Goal: Obtain resource: Download file/media

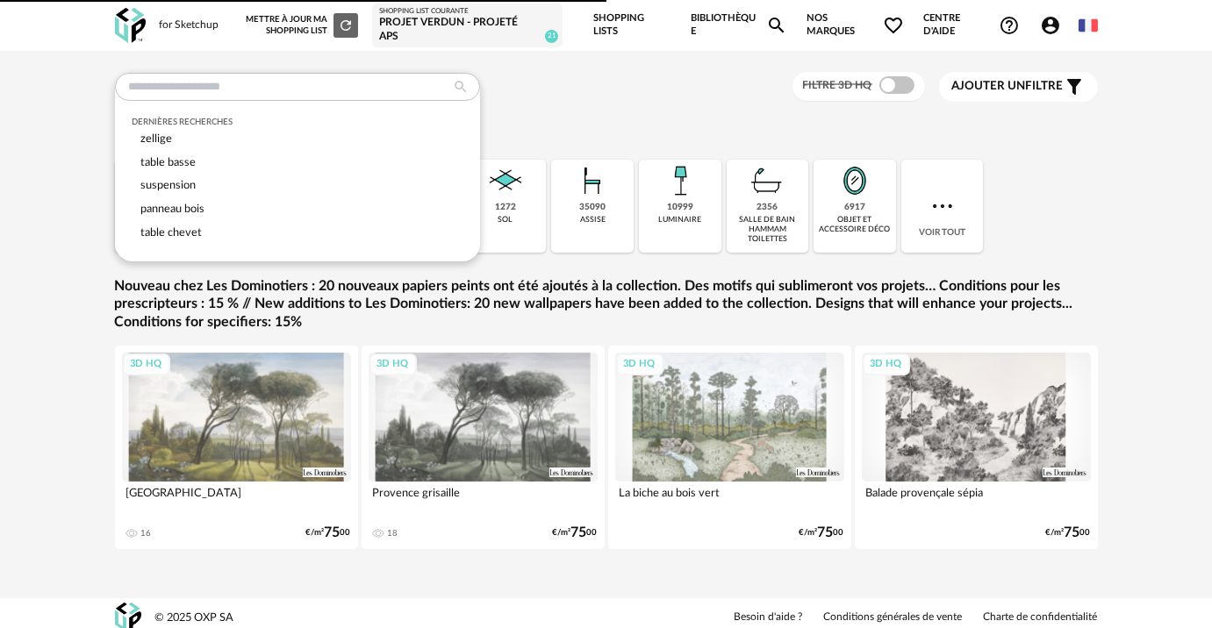
click at [319, 89] on input "text" at bounding box center [297, 87] width 365 height 28
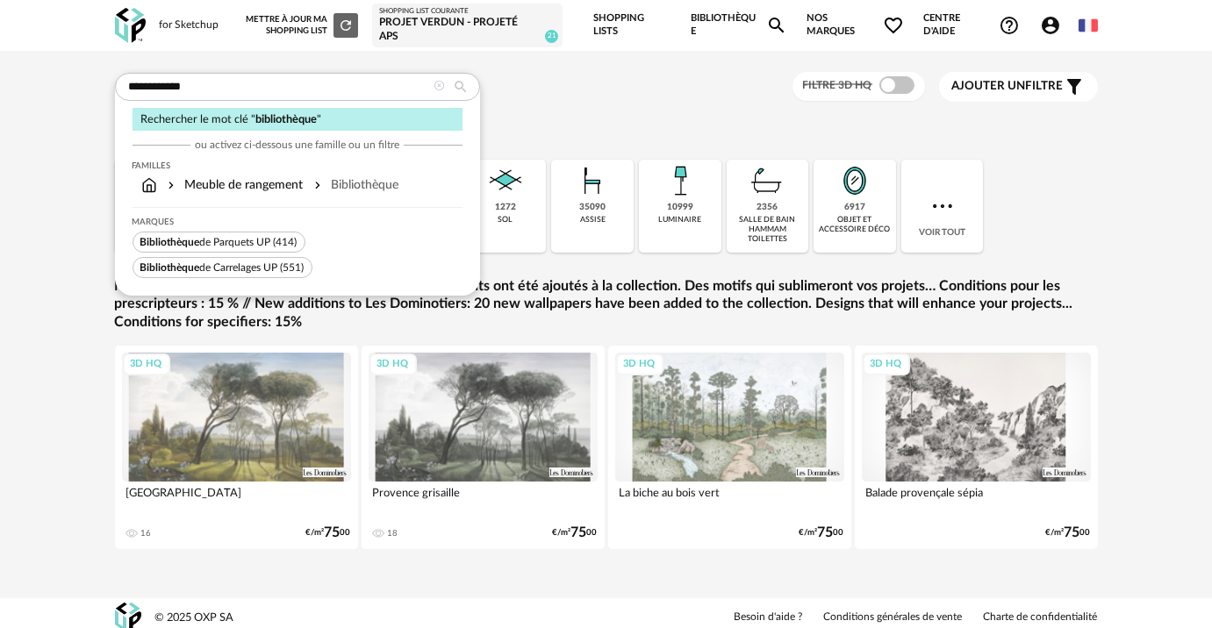
type input "**********"
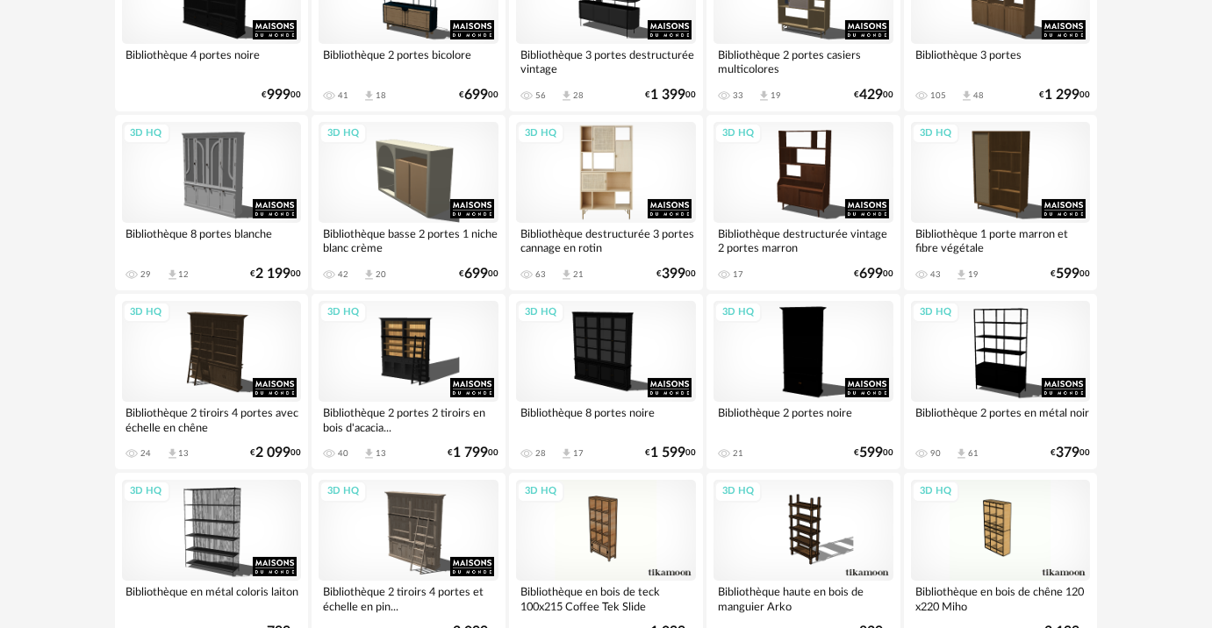
scroll to position [319, 0]
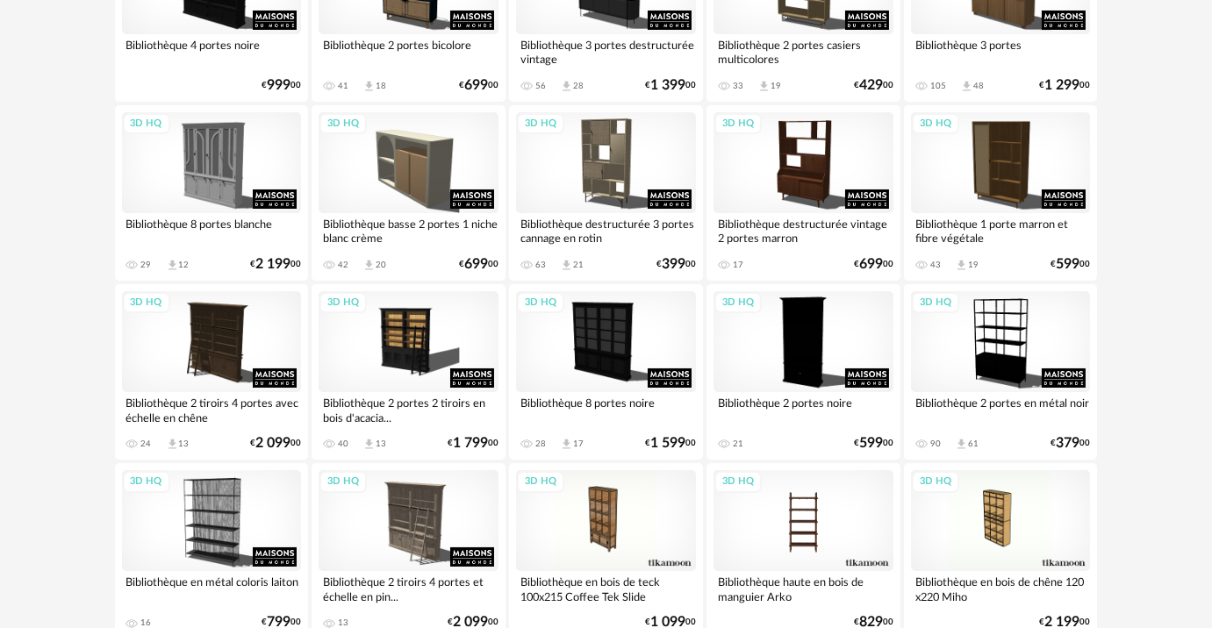
click at [828, 521] on div "3D HQ" at bounding box center [803, 520] width 180 height 101
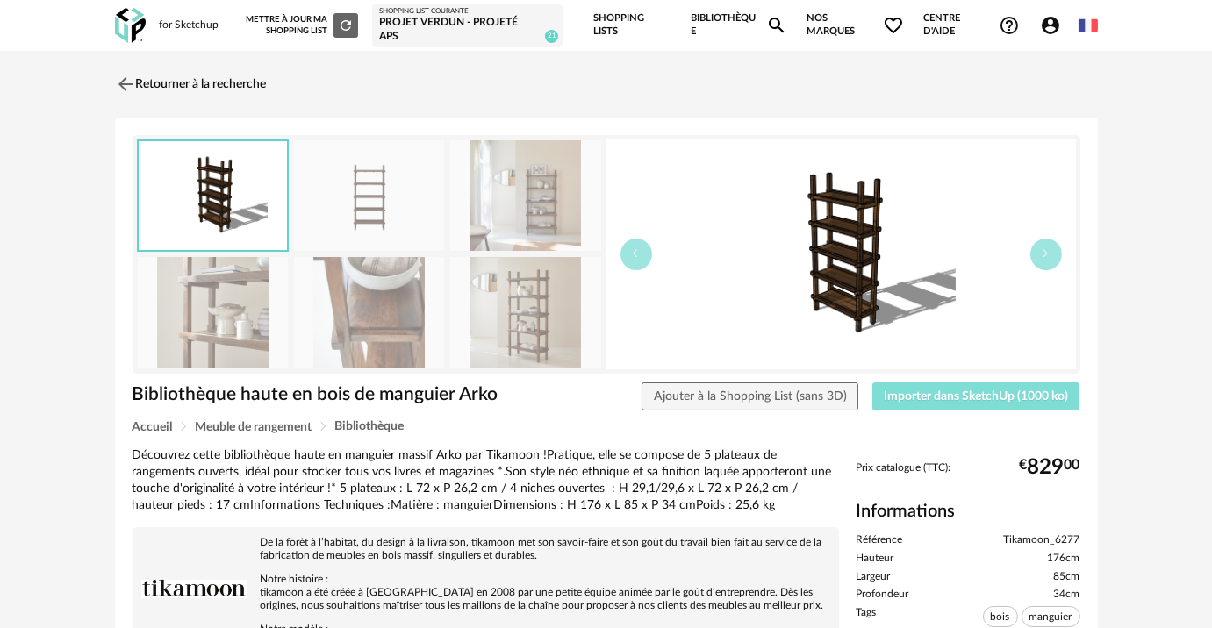
click at [907, 399] on span "Importer dans SketchUp (1000 ko)" at bounding box center [976, 397] width 184 height 12
click at [225, 96] on link "Retourner à la recherche" at bounding box center [187, 84] width 152 height 39
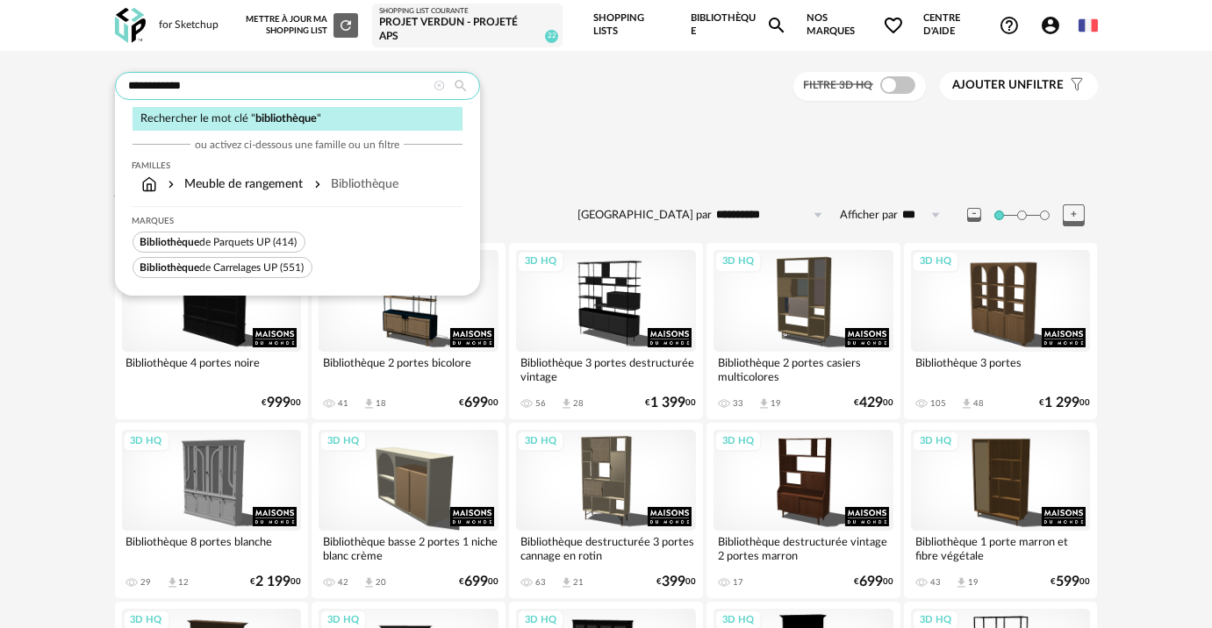
drag, startPoint x: 219, startPoint y: 96, endPoint x: 114, endPoint y: 96, distance: 104.4
click at [115, 96] on div "**********" at bounding box center [297, 86] width 365 height 28
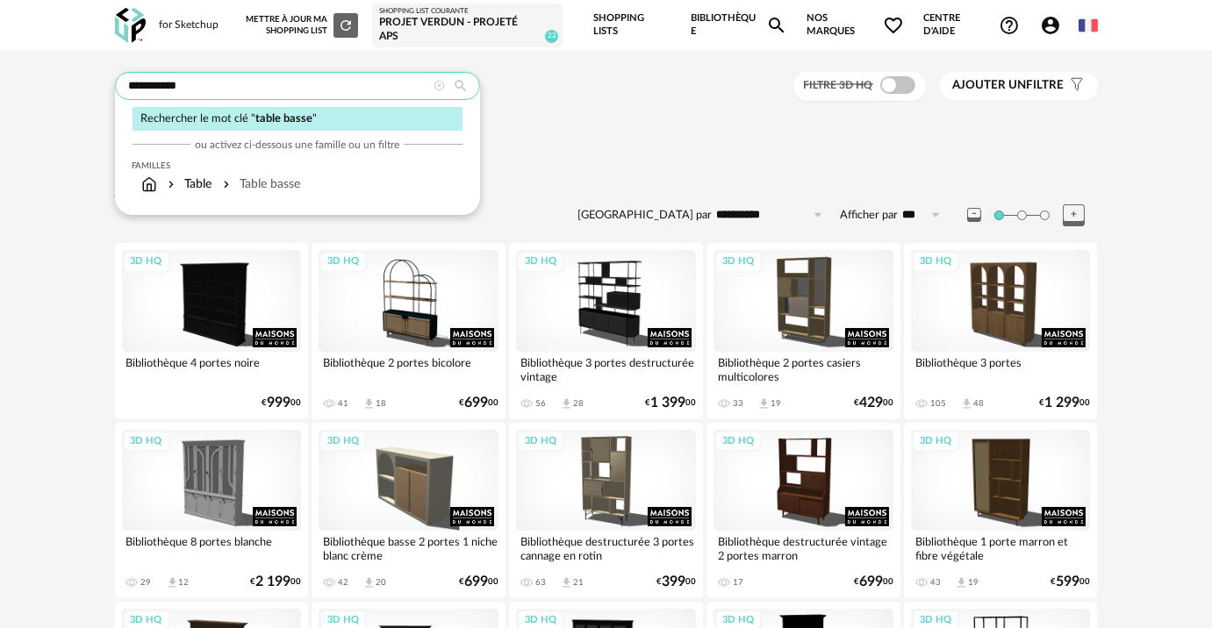
type input "**********"
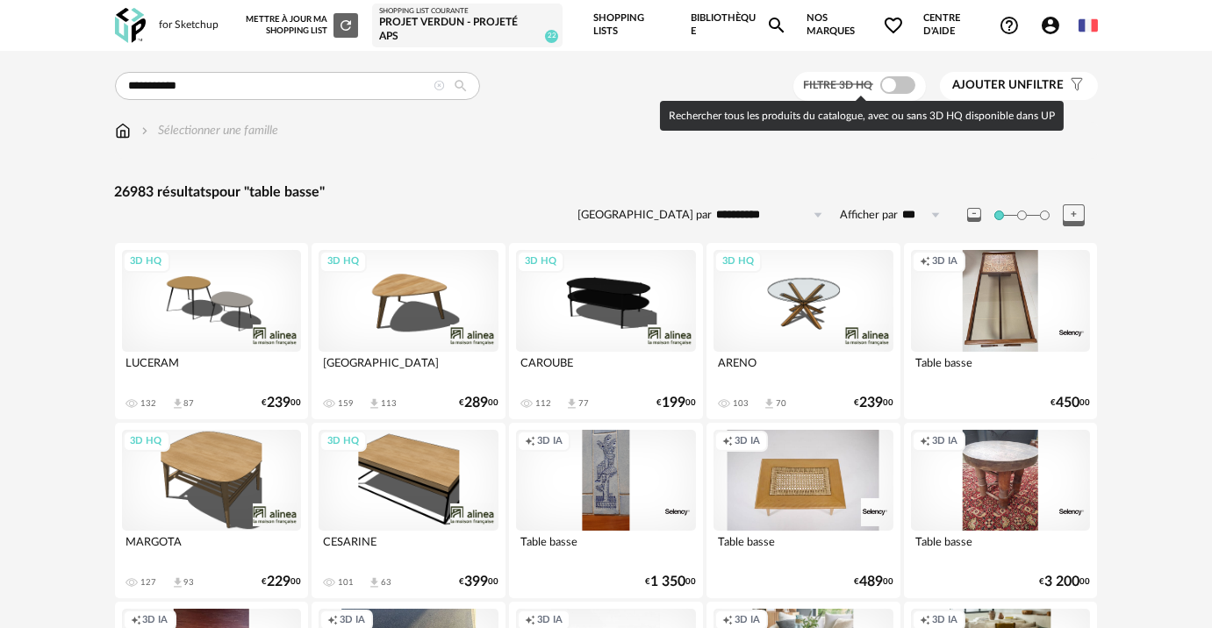
click at [892, 83] on span at bounding box center [897, 85] width 35 height 18
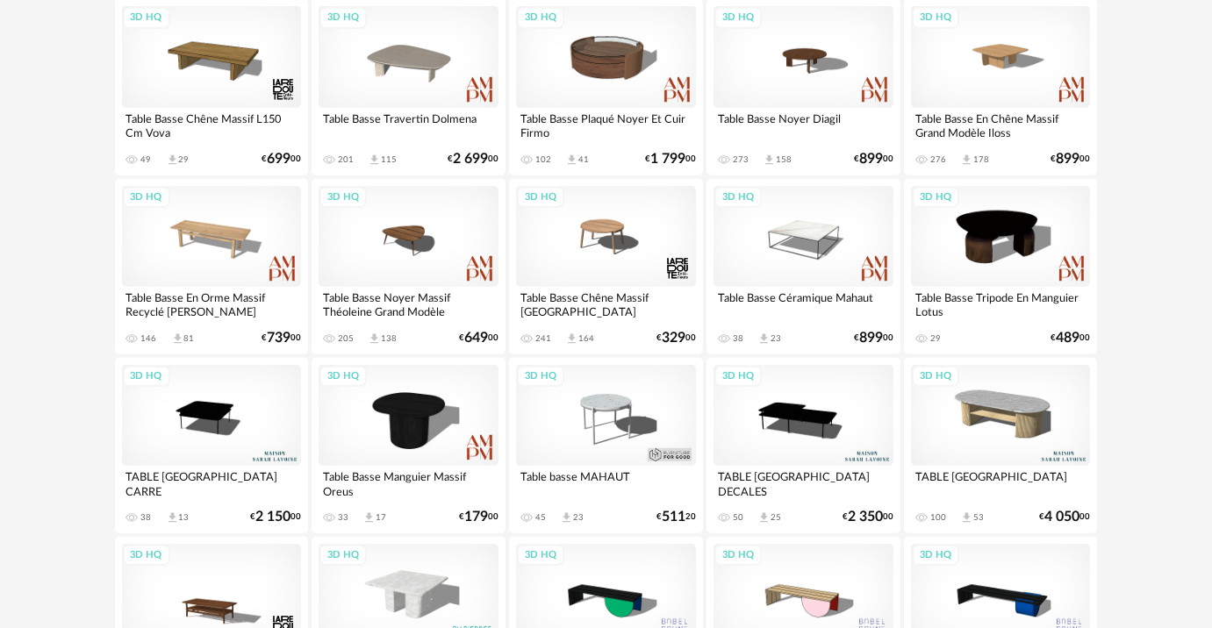
scroll to position [3271, 0]
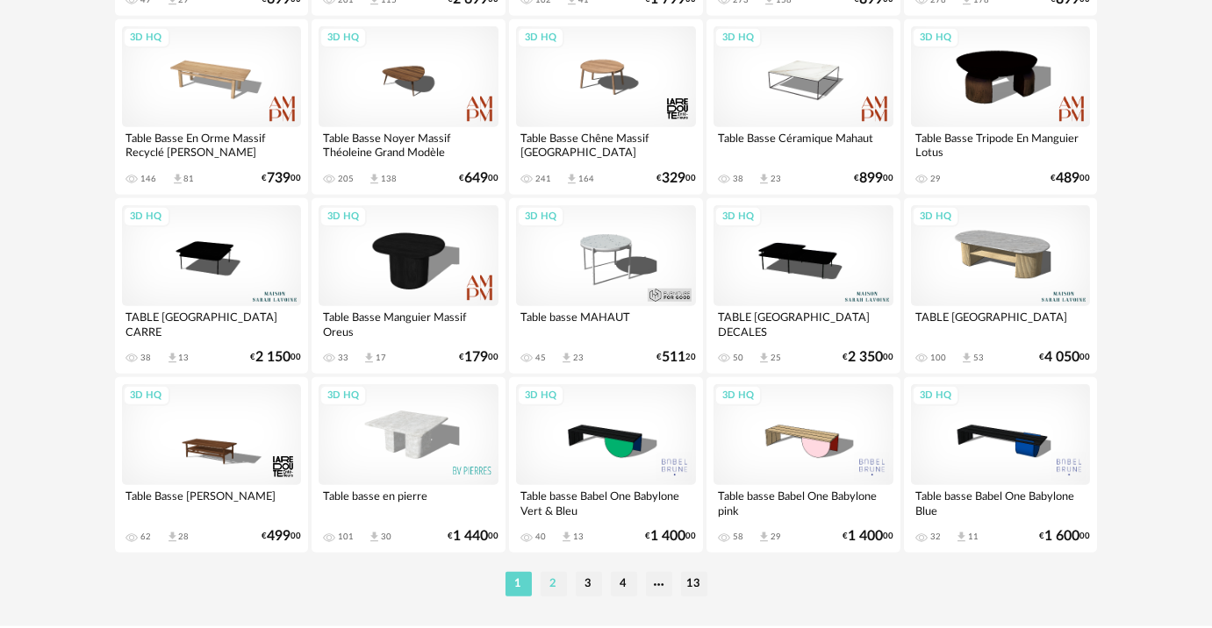
click at [548, 577] on li "2" at bounding box center [554, 584] width 26 height 25
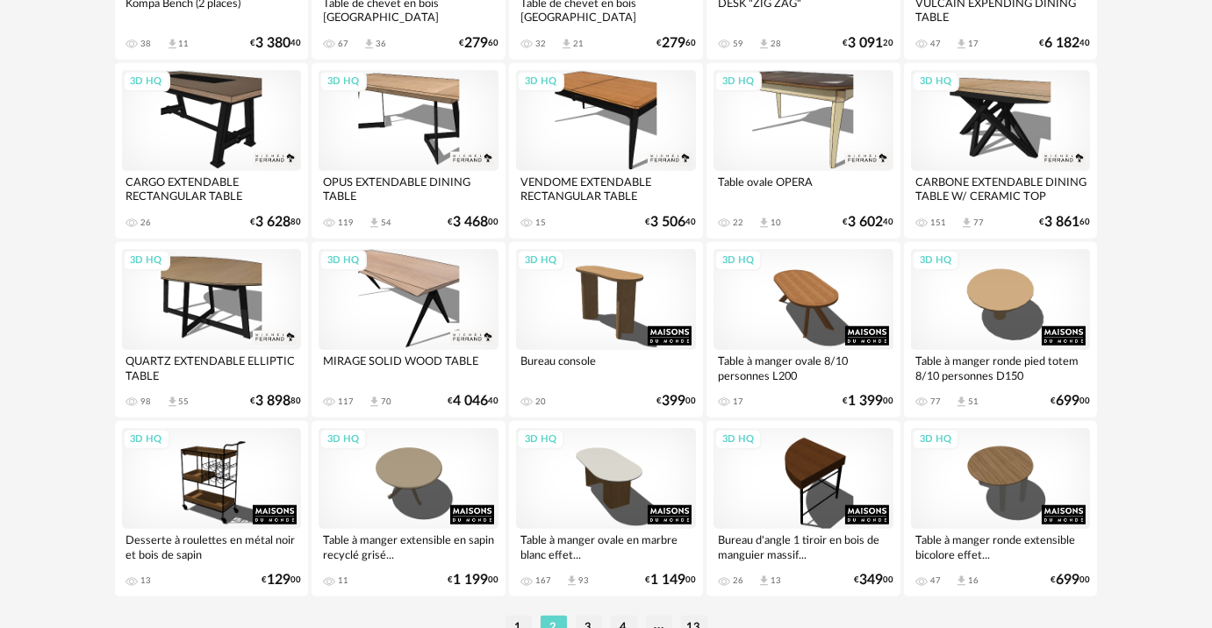
scroll to position [3271, 0]
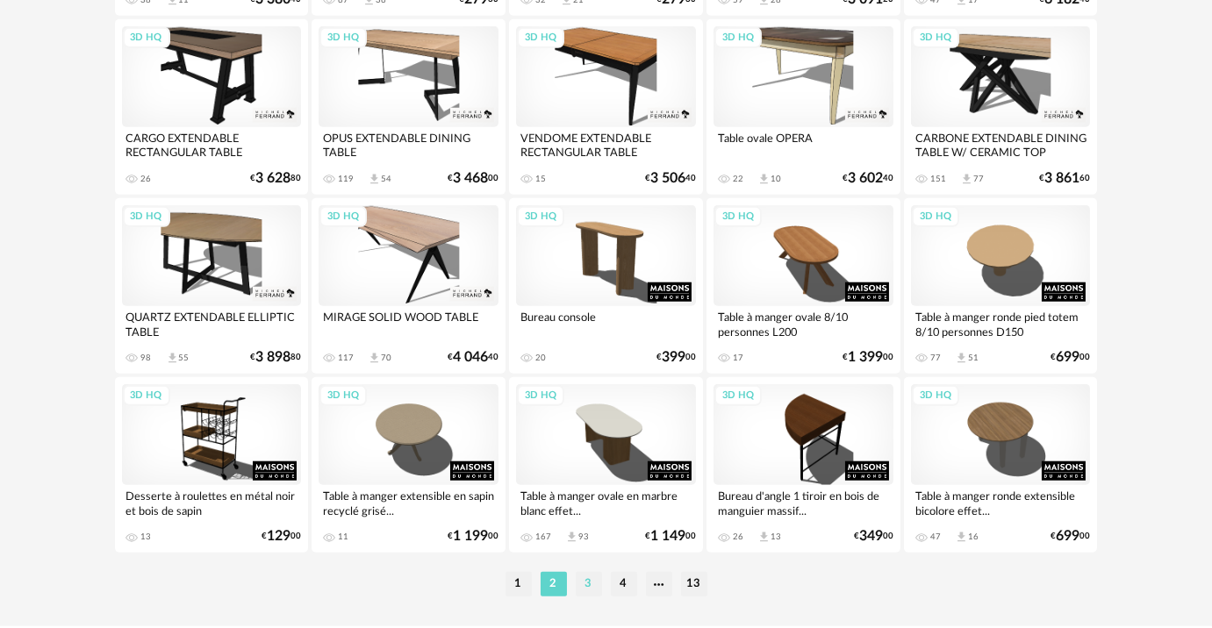
click at [588, 583] on li "3" at bounding box center [589, 584] width 26 height 25
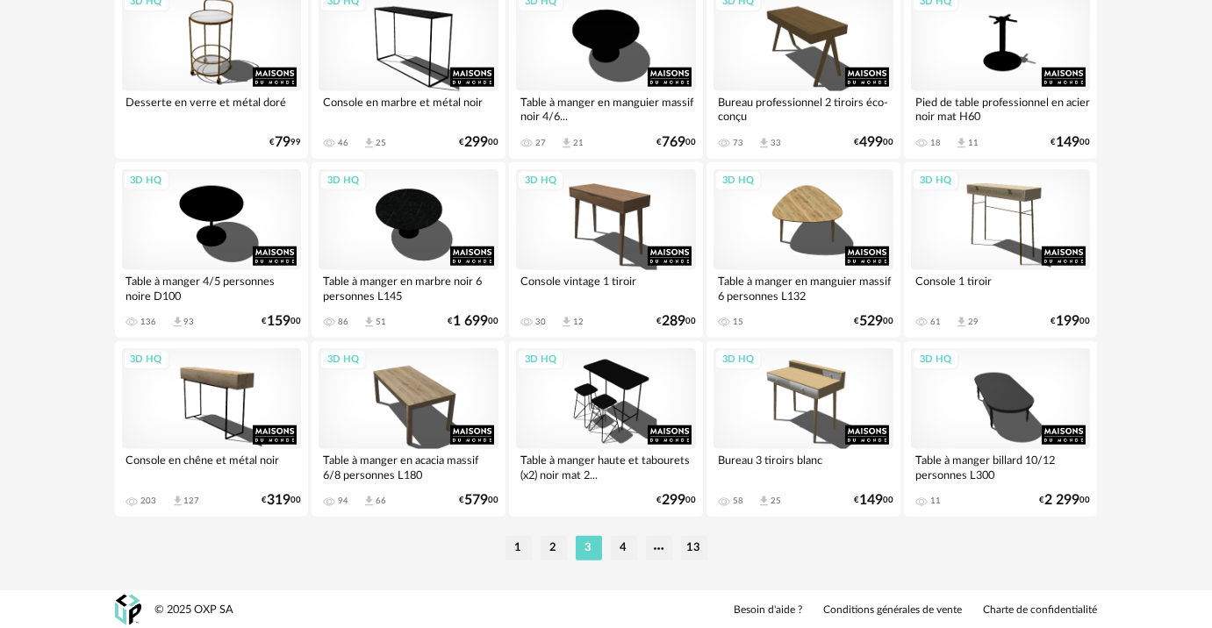
scroll to position [3308, 0]
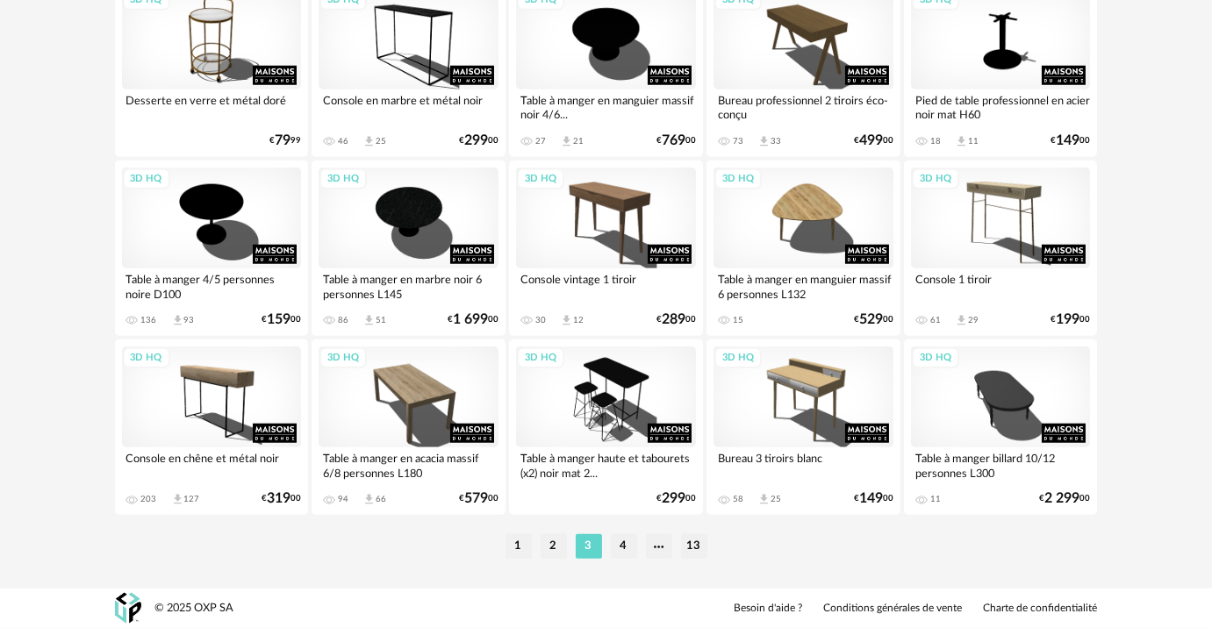
click at [627, 546] on li "4" at bounding box center [624, 546] width 26 height 25
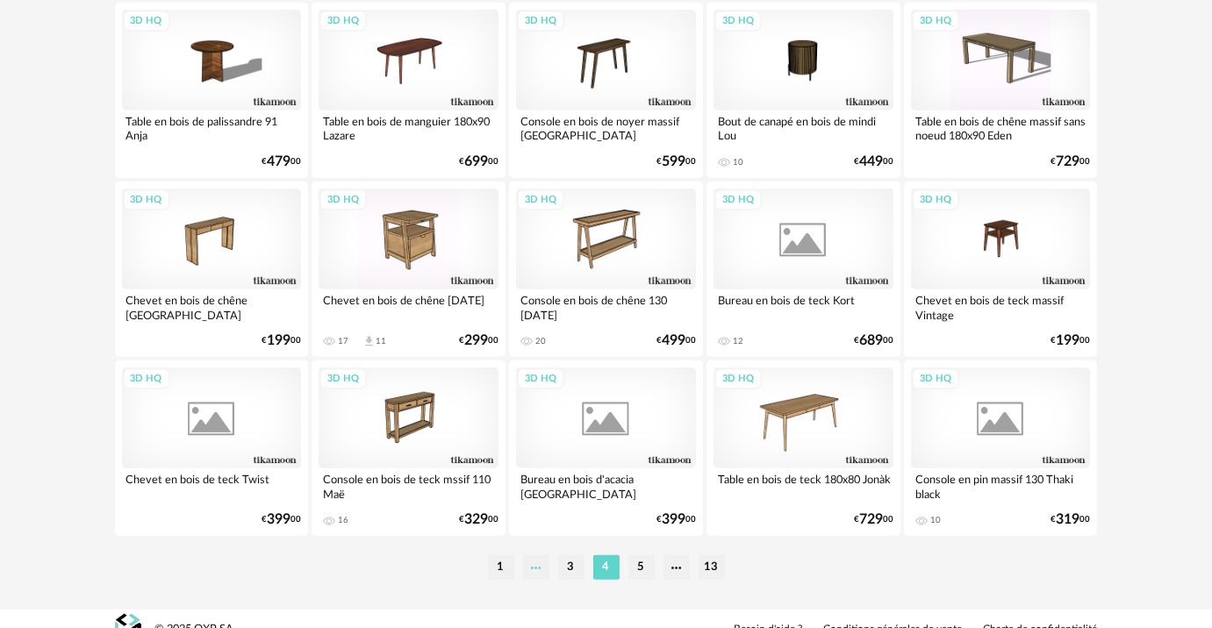
scroll to position [3308, 0]
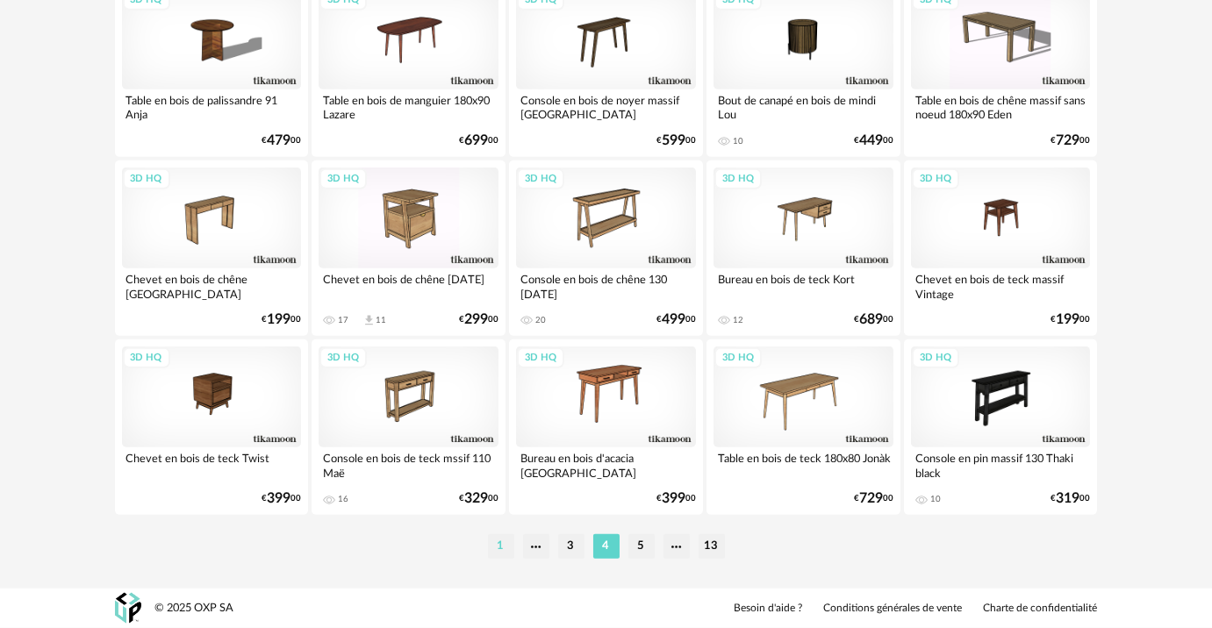
click at [493, 549] on li "1" at bounding box center [501, 546] width 26 height 25
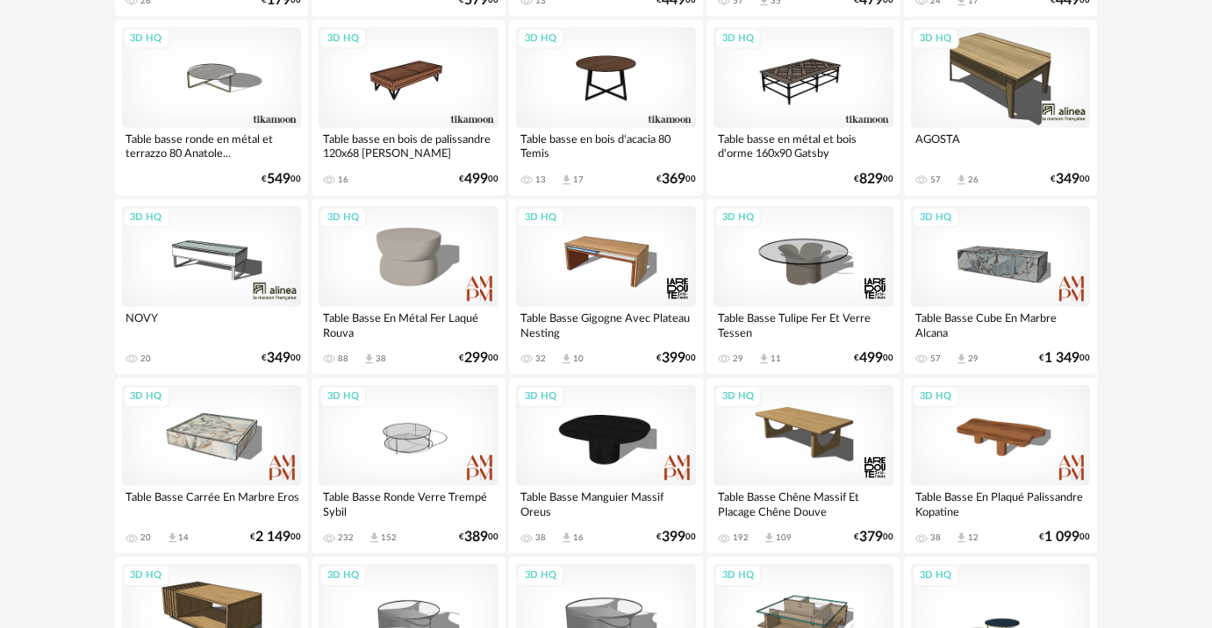
scroll to position [2393, 0]
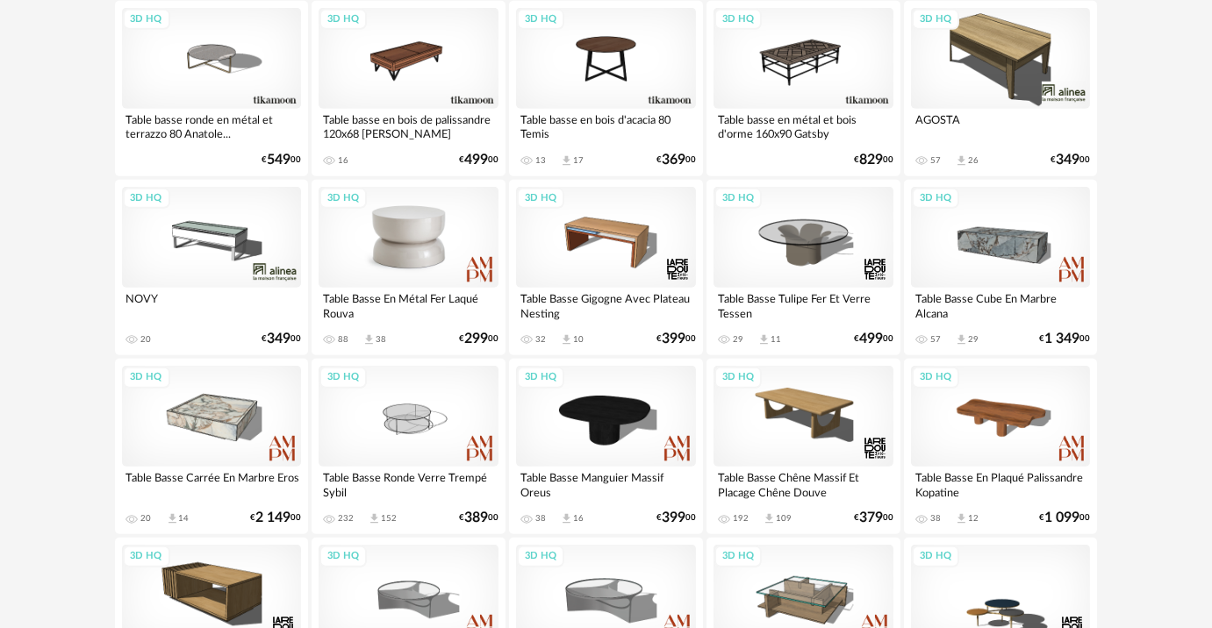
click at [430, 233] on div "3D HQ" at bounding box center [409, 237] width 180 height 101
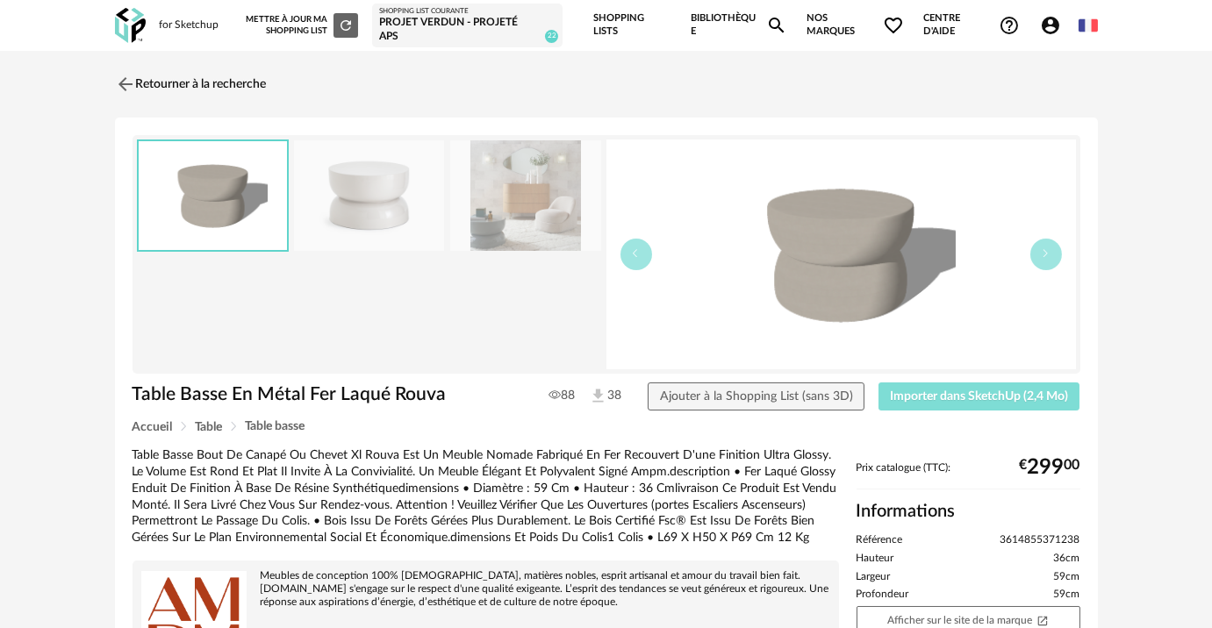
click at [1025, 396] on span "Importer dans SketchUp (2,4 Mo)" at bounding box center [979, 397] width 178 height 12
click at [214, 93] on link "Retourner à la recherche" at bounding box center [187, 84] width 152 height 39
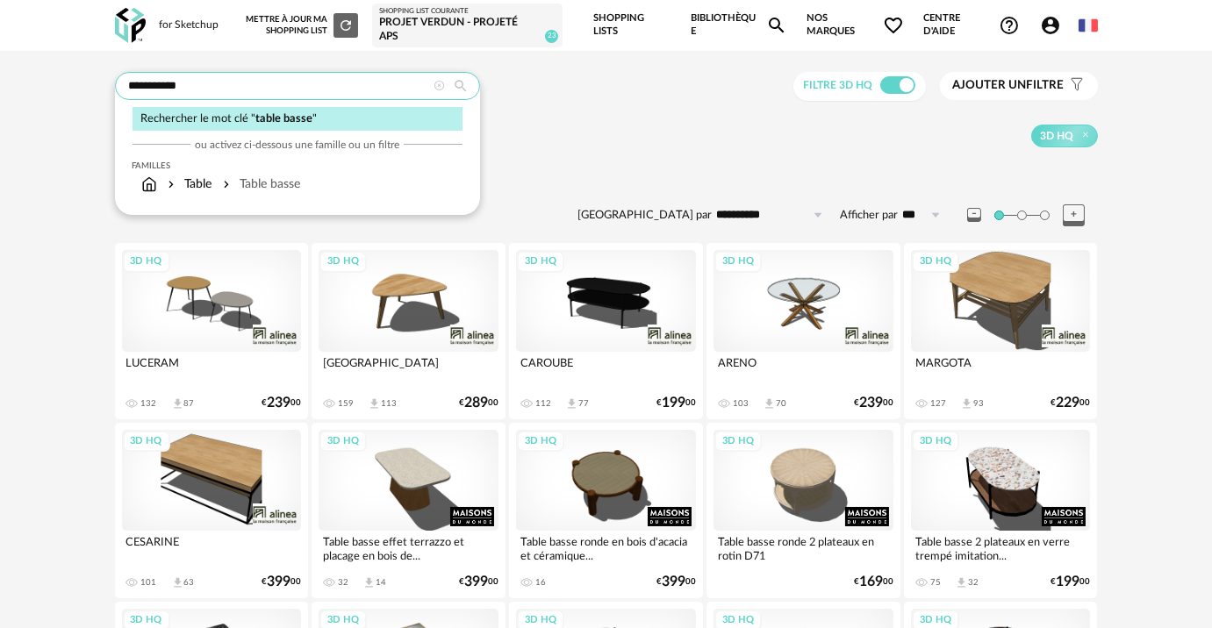
drag, startPoint x: 234, startPoint y: 85, endPoint x: 65, endPoint y: 79, distance: 169.5
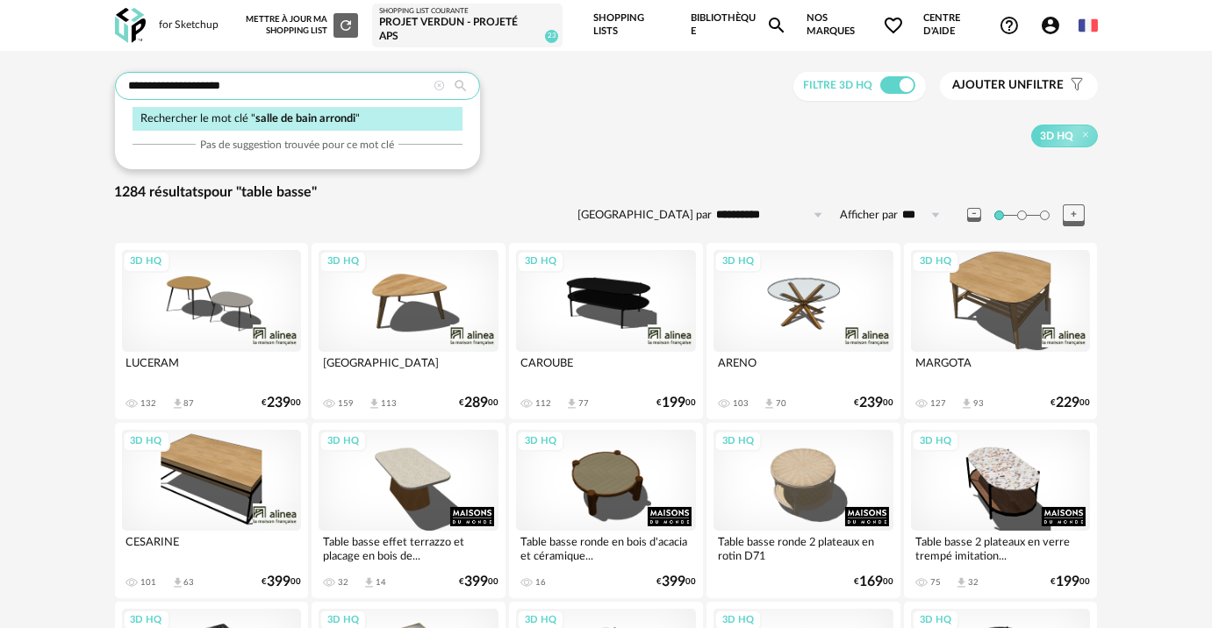
type input "**********"
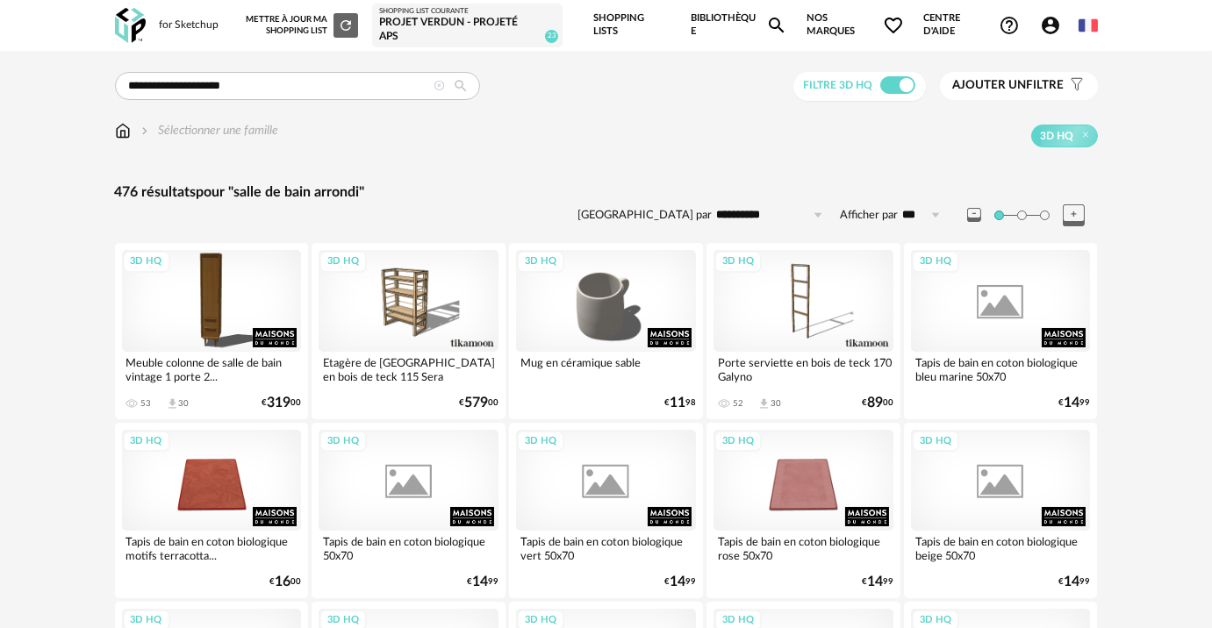
drag, startPoint x: 0, startPoint y: 183, endPoint x: 0, endPoint y: 664, distance: 480.9
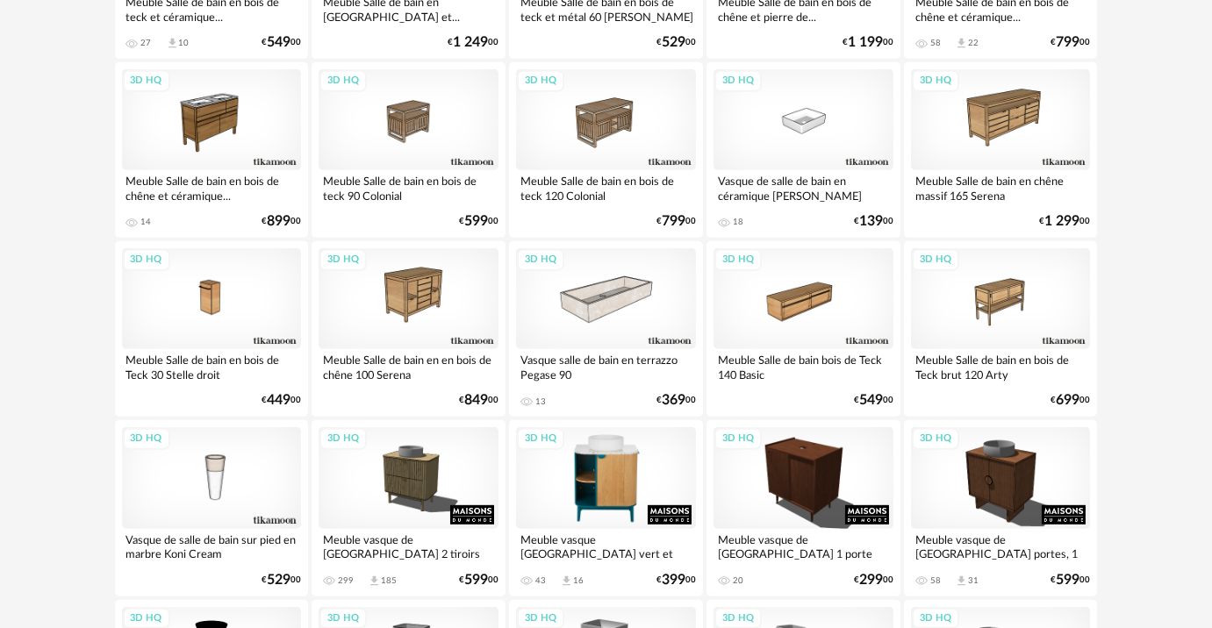
scroll to position [1755, 0]
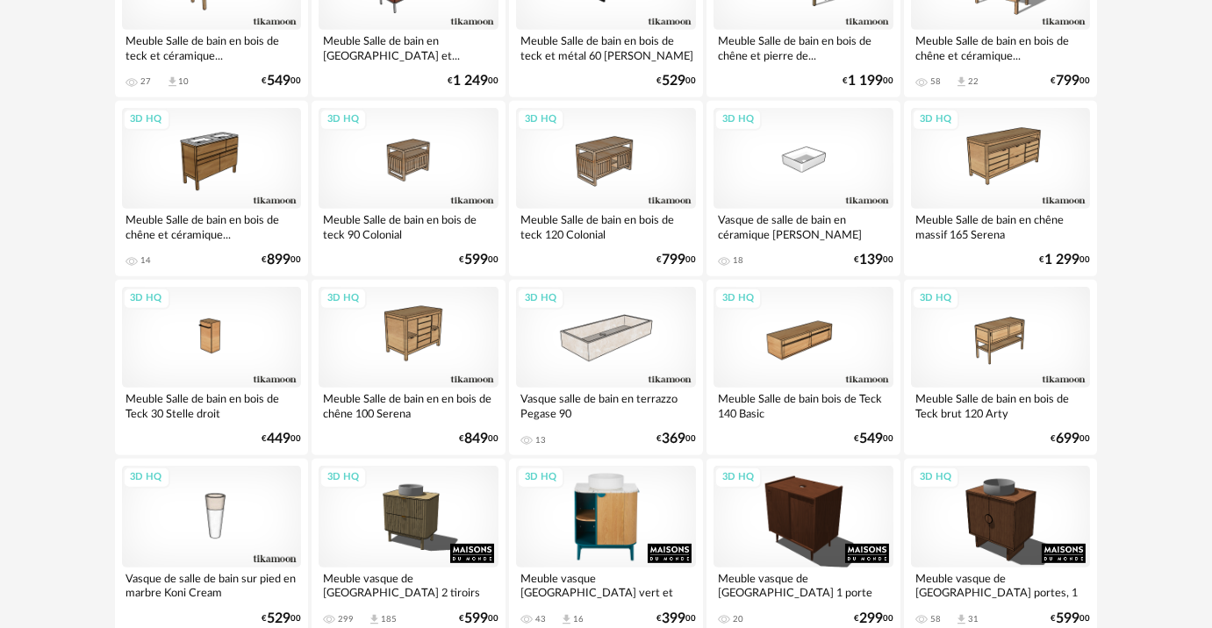
click at [598, 522] on div "3D HQ" at bounding box center [606, 516] width 180 height 101
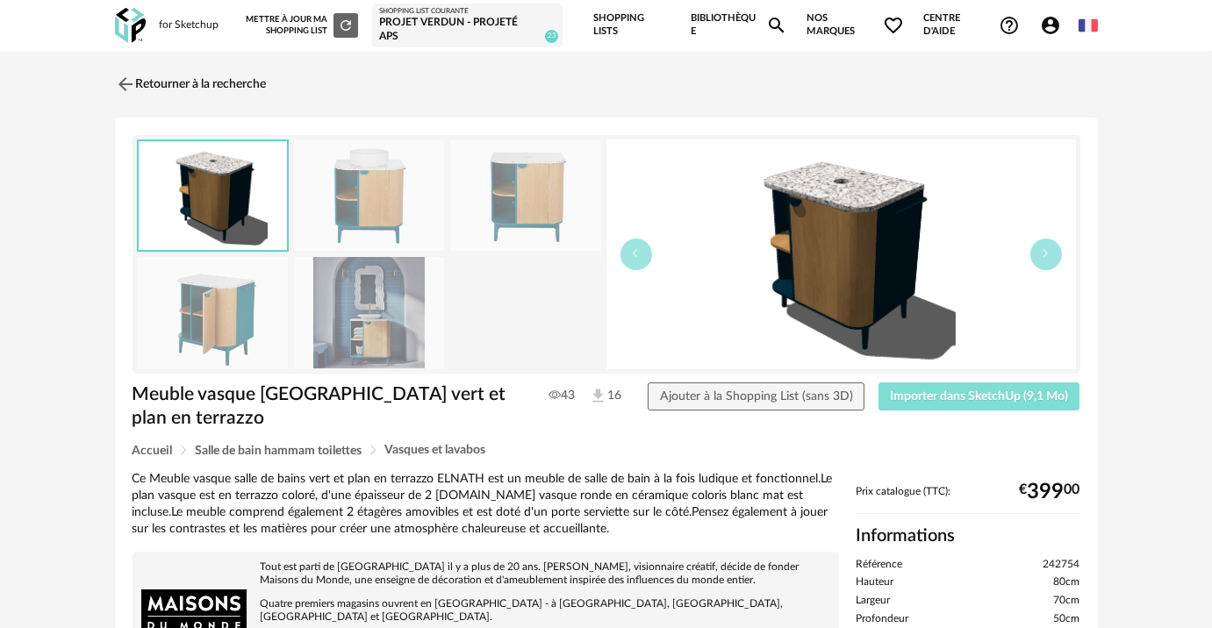
click at [911, 394] on span "Importer dans SketchUp (9,1 Mo)" at bounding box center [979, 397] width 178 height 12
click at [219, 76] on link "Retourner à la recherche" at bounding box center [187, 84] width 152 height 39
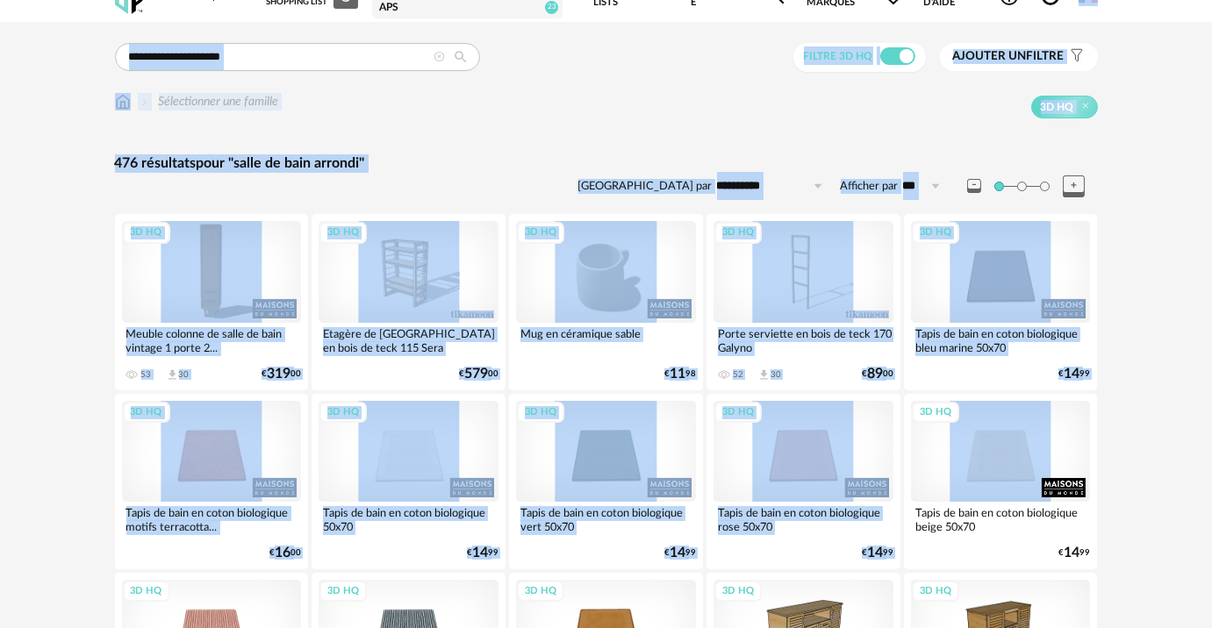
drag, startPoint x: 1208, startPoint y: 138, endPoint x: 1184, endPoint y: -13, distance: 152.8
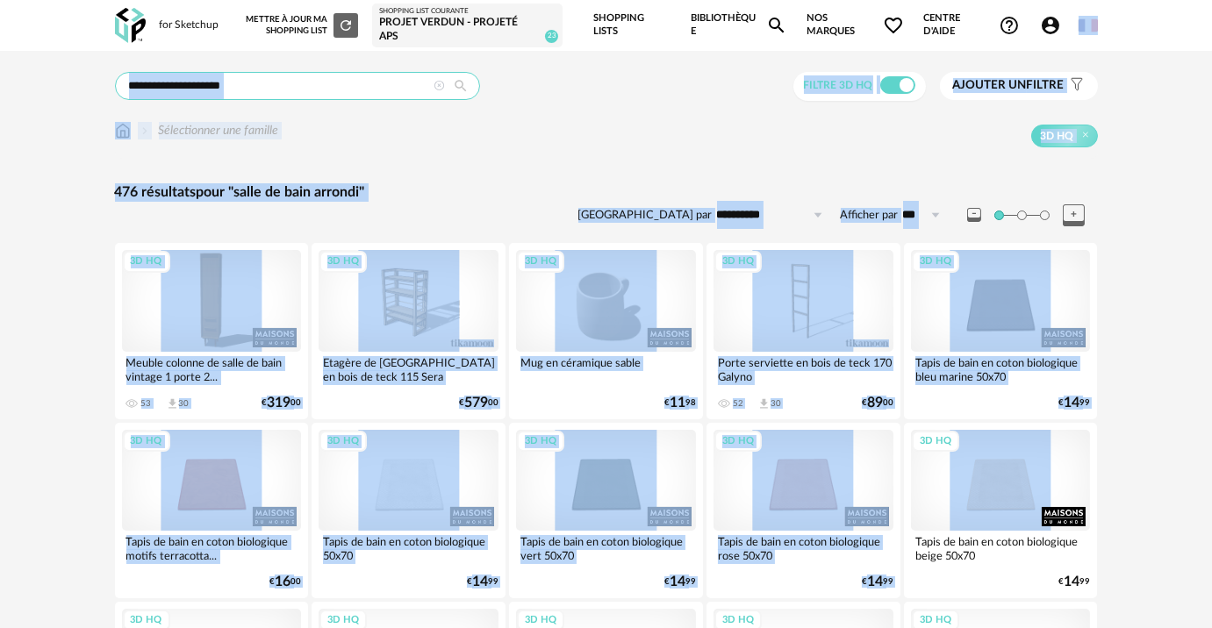
click at [250, 78] on input "**********" at bounding box center [297, 86] width 365 height 28
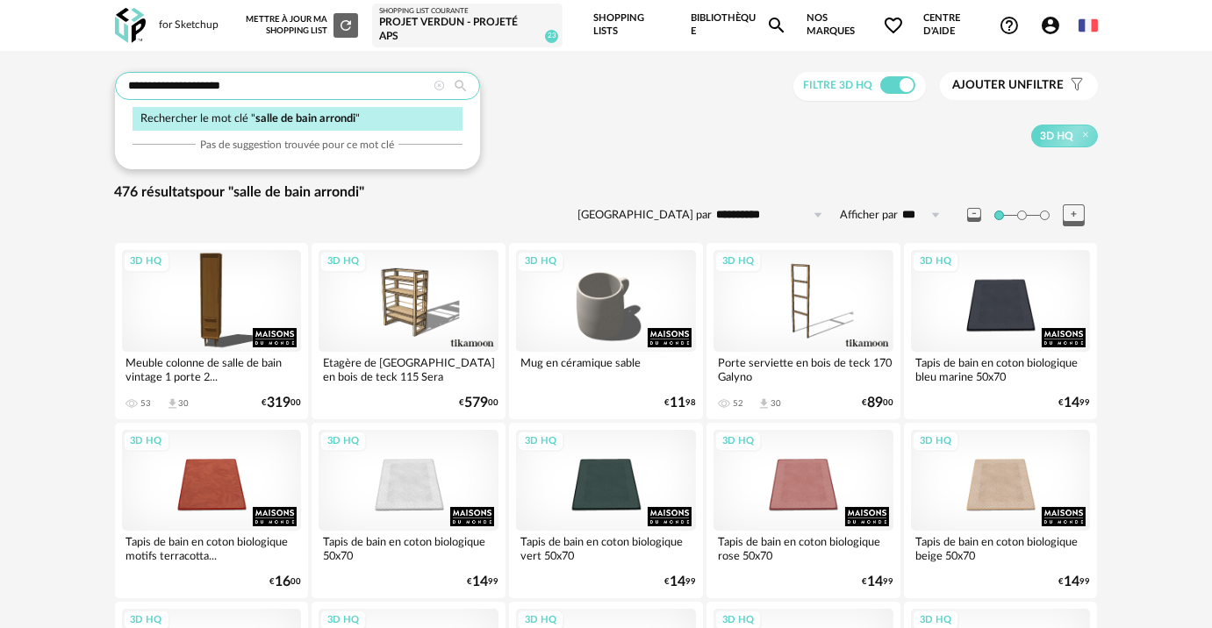
drag, startPoint x: 246, startPoint y: 85, endPoint x: 32, endPoint y: 90, distance: 213.3
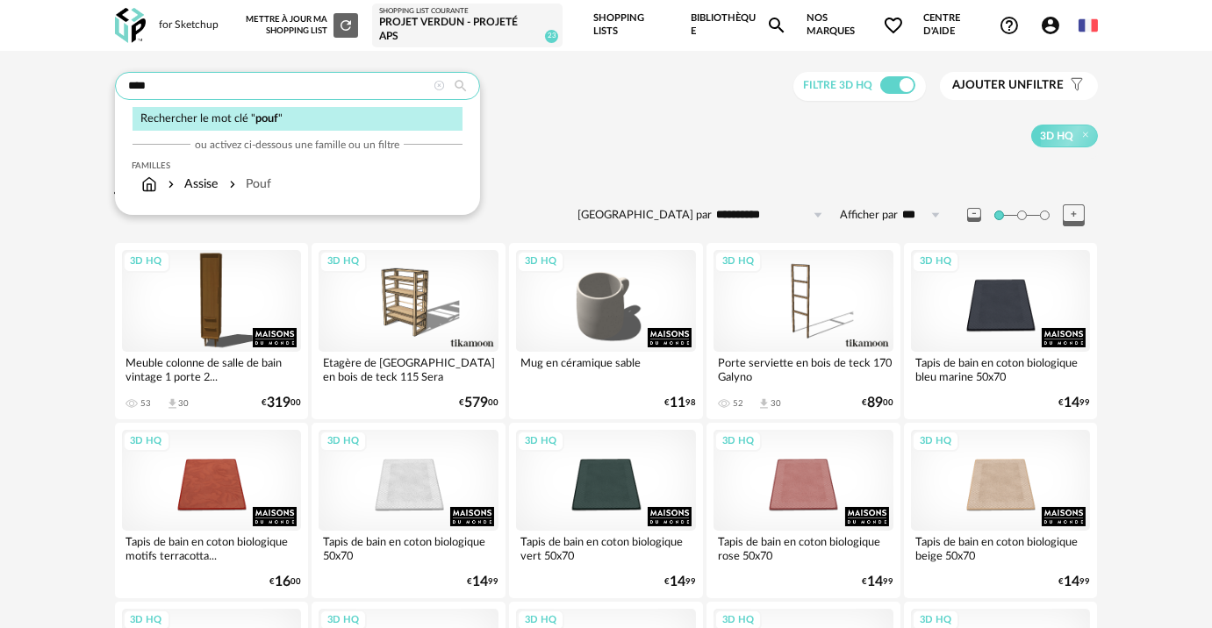
type input "****"
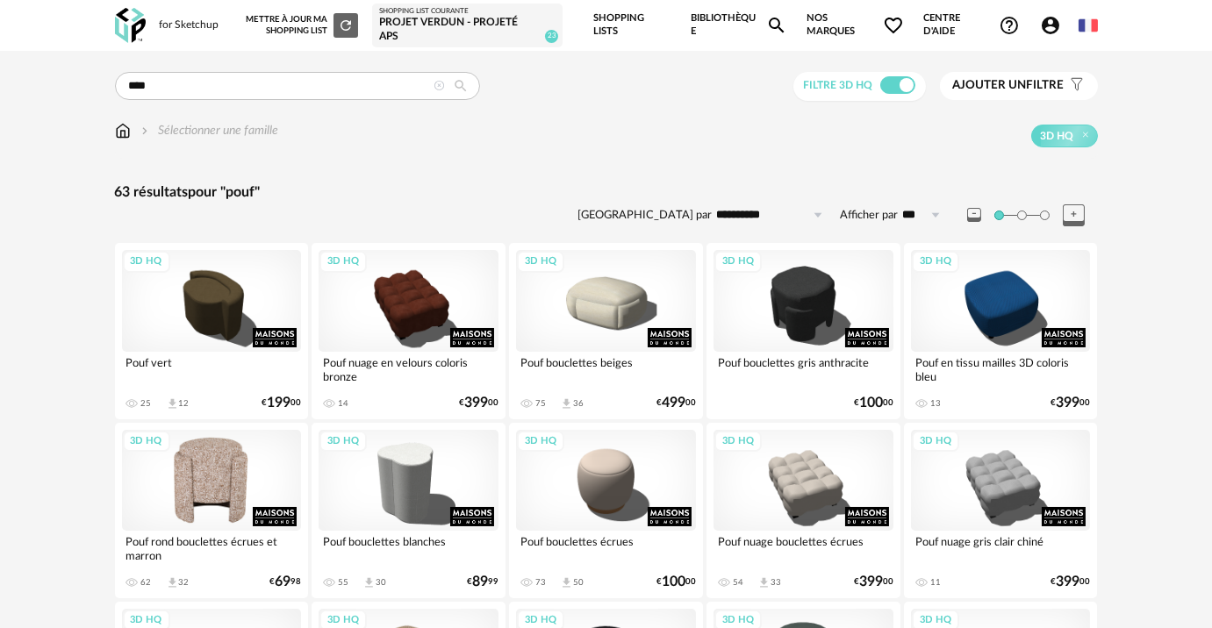
click at [230, 493] on div "3D HQ" at bounding box center [212, 480] width 180 height 101
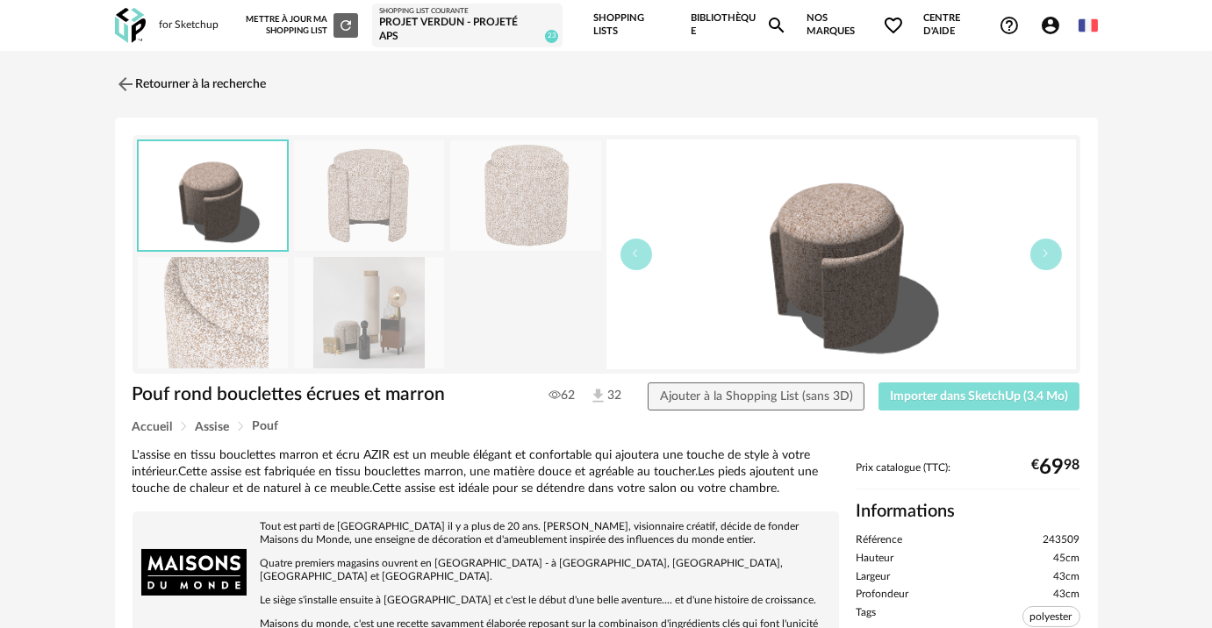
click at [998, 391] on span "Importer dans SketchUp (3,4 Mo)" at bounding box center [979, 397] width 178 height 12
click at [234, 77] on link "Retourner à la recherche" at bounding box center [187, 84] width 152 height 39
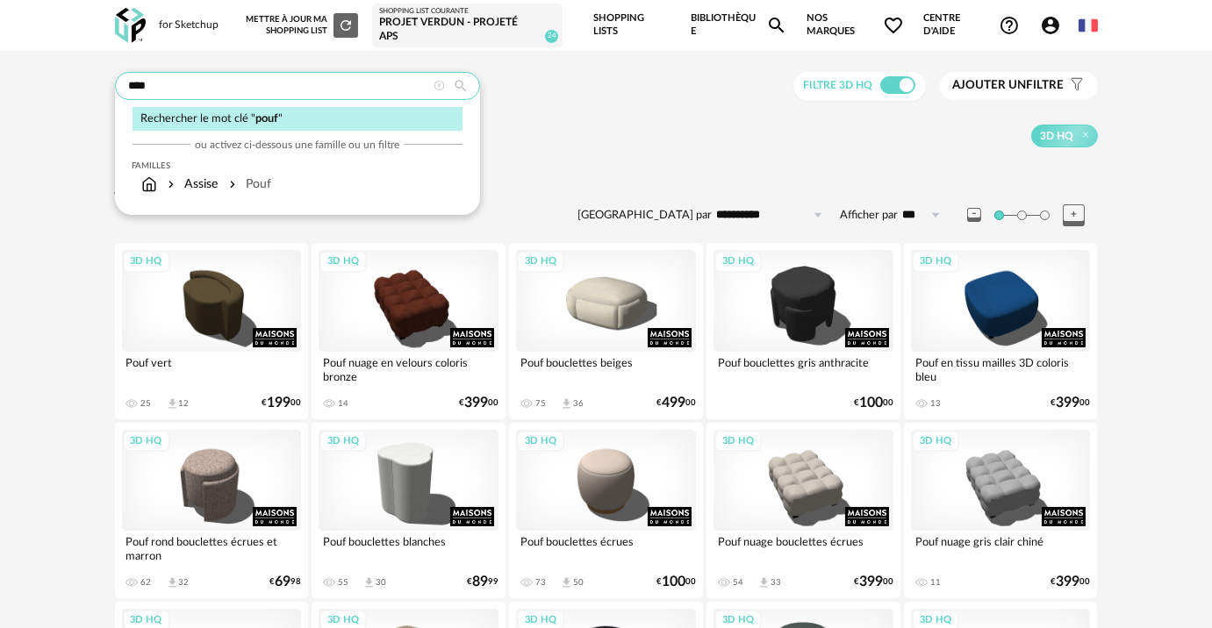
drag, startPoint x: 306, startPoint y: 97, endPoint x: 0, endPoint y: 48, distance: 310.2
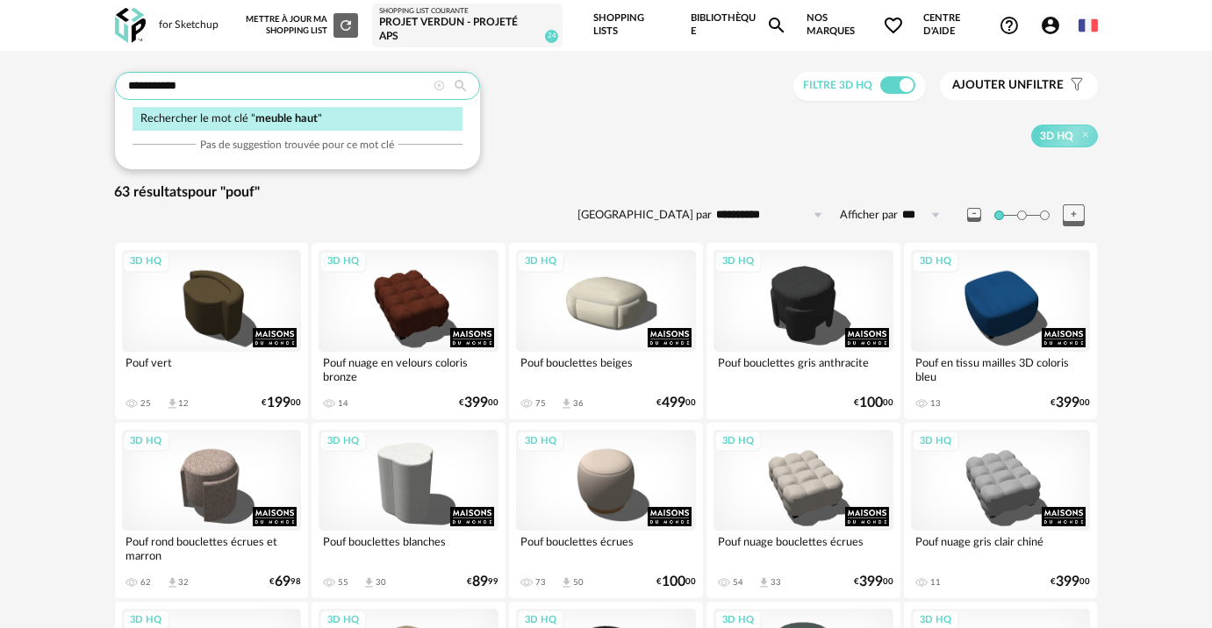
type input "**********"
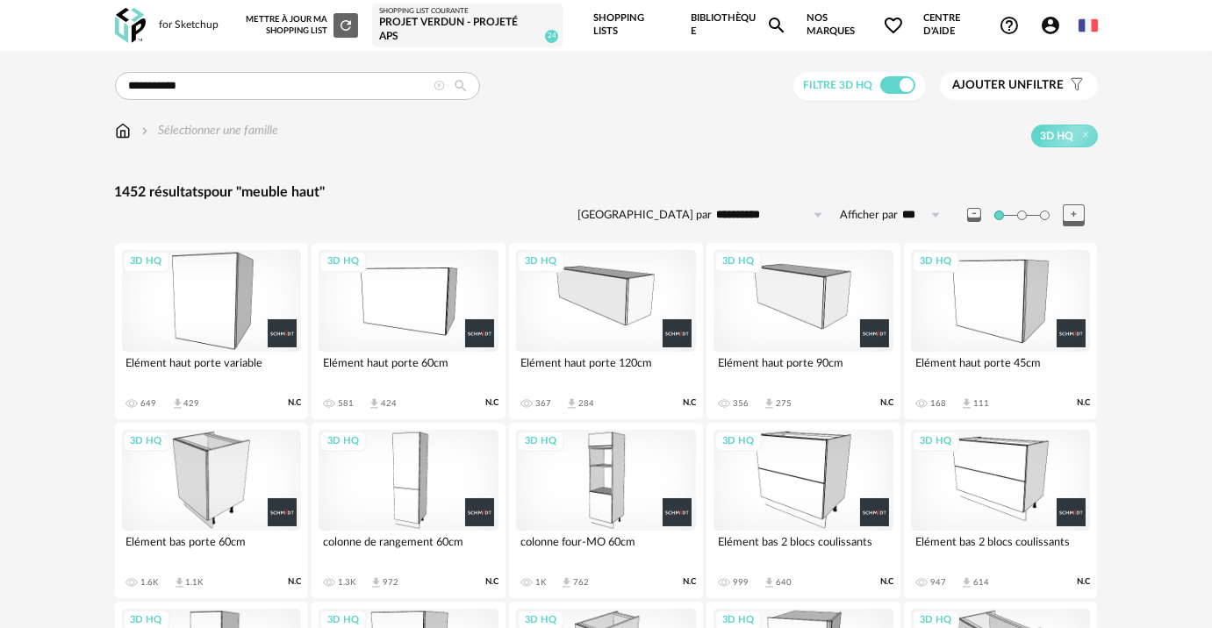
click at [385, 291] on div "3D HQ" at bounding box center [409, 300] width 180 height 101
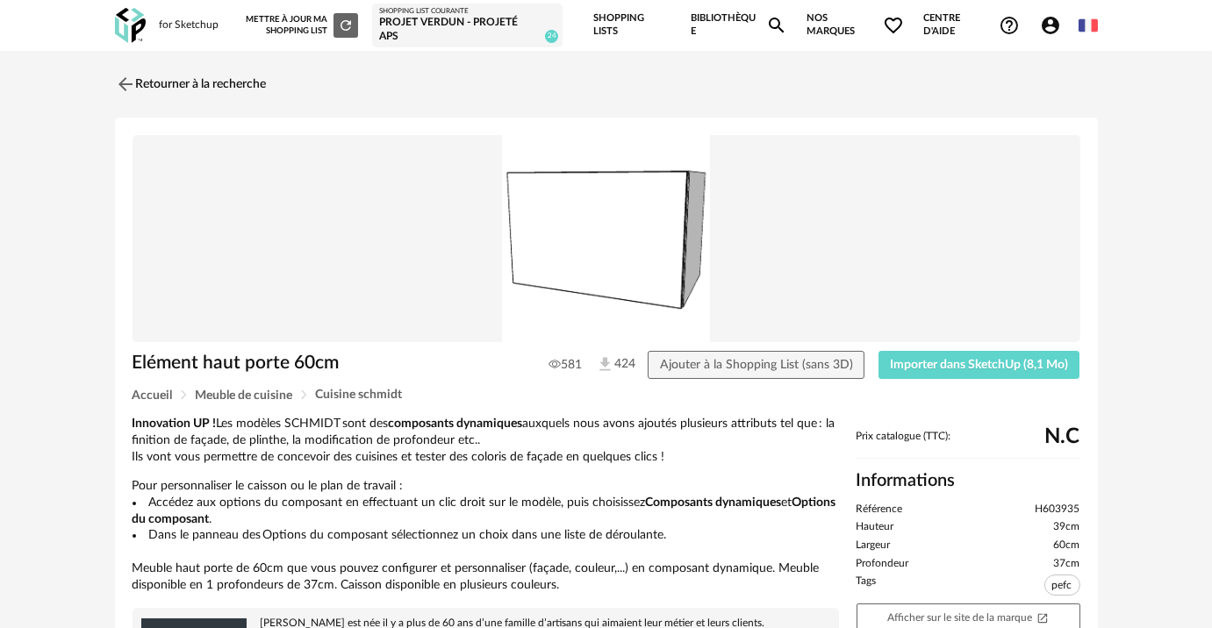
click at [918, 379] on div "Elément haut porte 60cm 581 424 Ajouter à la Shopping List (sans 3D) Importer d…" at bounding box center [606, 370] width 965 height 38
click at [918, 377] on button "Importer dans SketchUp (8,1 Mo)" at bounding box center [979, 365] width 202 height 28
click at [919, 370] on button "Importer dans SketchUp (8,1 Mo)" at bounding box center [979, 365] width 202 height 28
